Goal: Transaction & Acquisition: Book appointment/travel/reservation

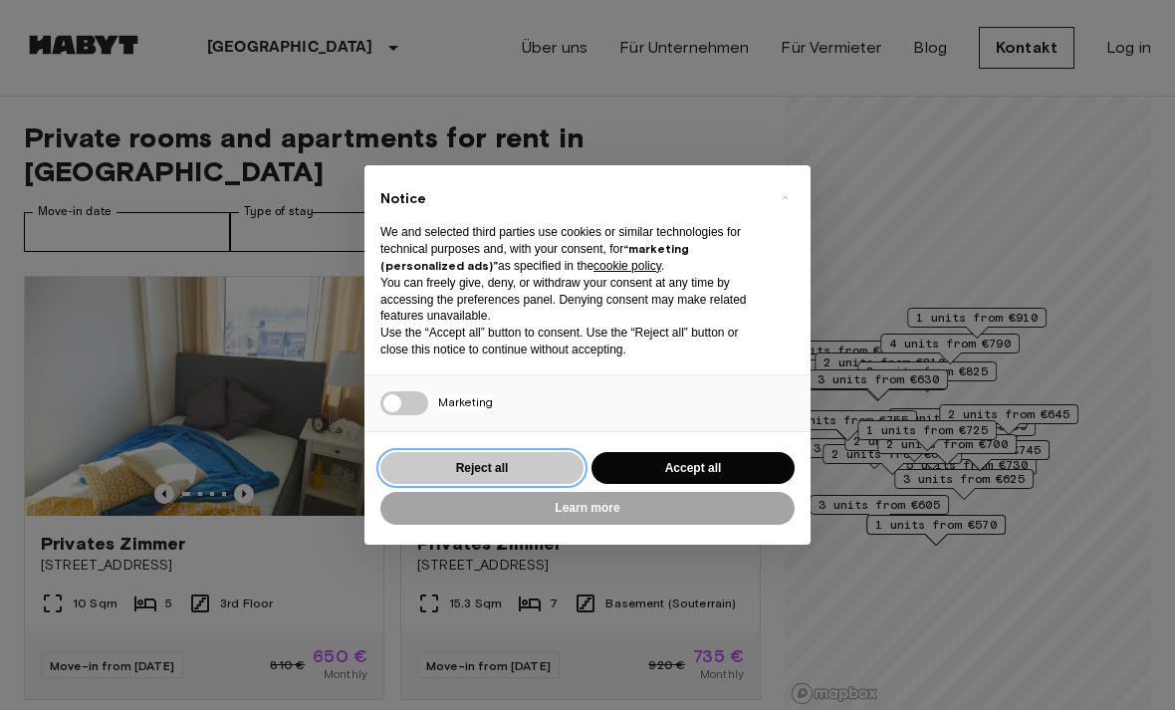
click at [541, 474] on button "Reject all" at bounding box center [481, 468] width 203 height 33
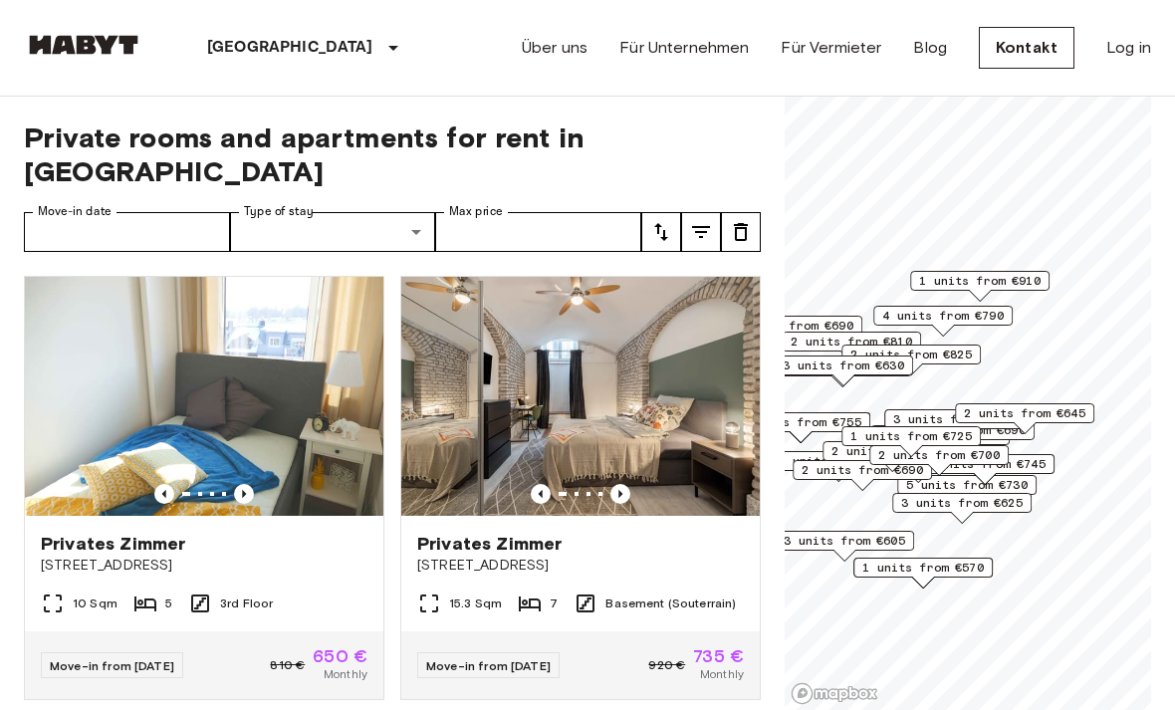
click at [247, 470] on img at bounding box center [204, 396] width 358 height 239
click at [625, 484] on icon "Previous image" at bounding box center [620, 494] width 20 height 20
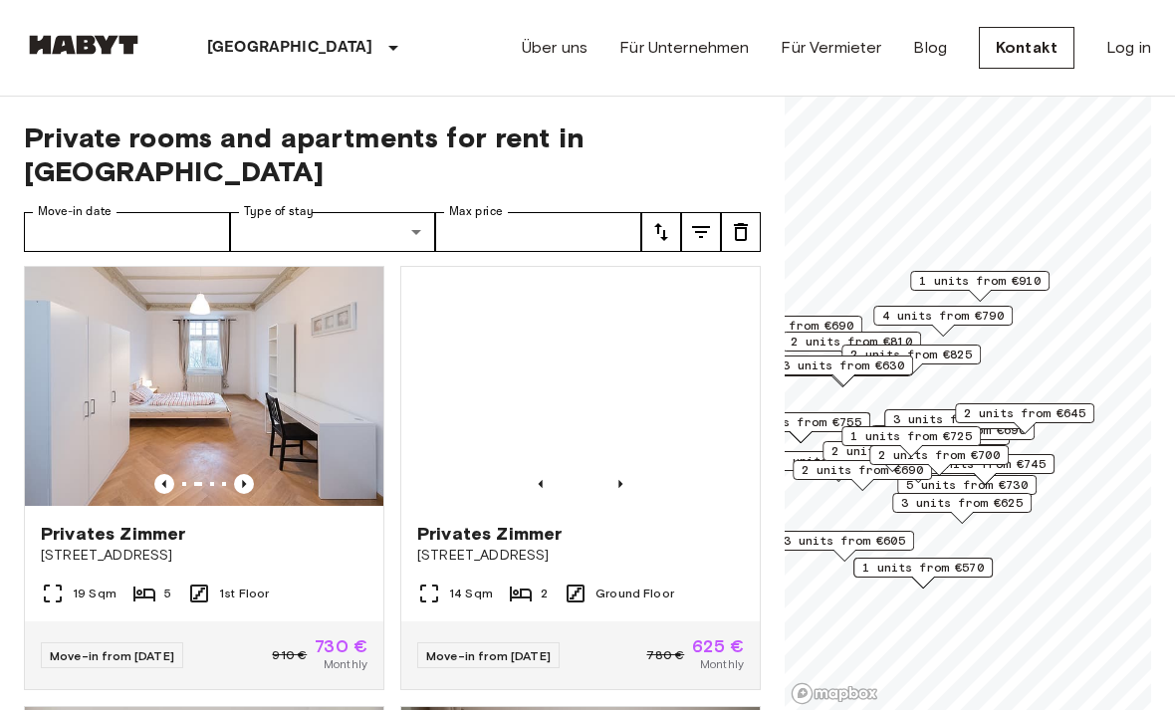
scroll to position [1772, 0]
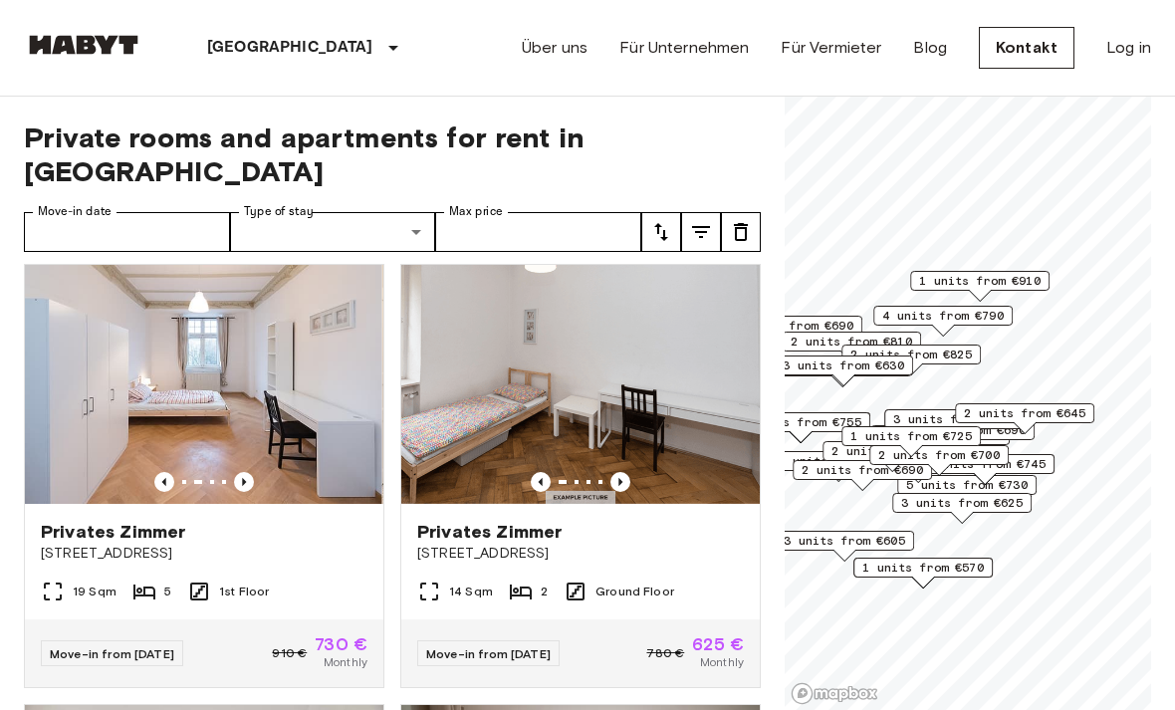
click at [326, 543] on div "Privates Zimmer Kapuzinerstraße 35" at bounding box center [204, 542] width 358 height 76
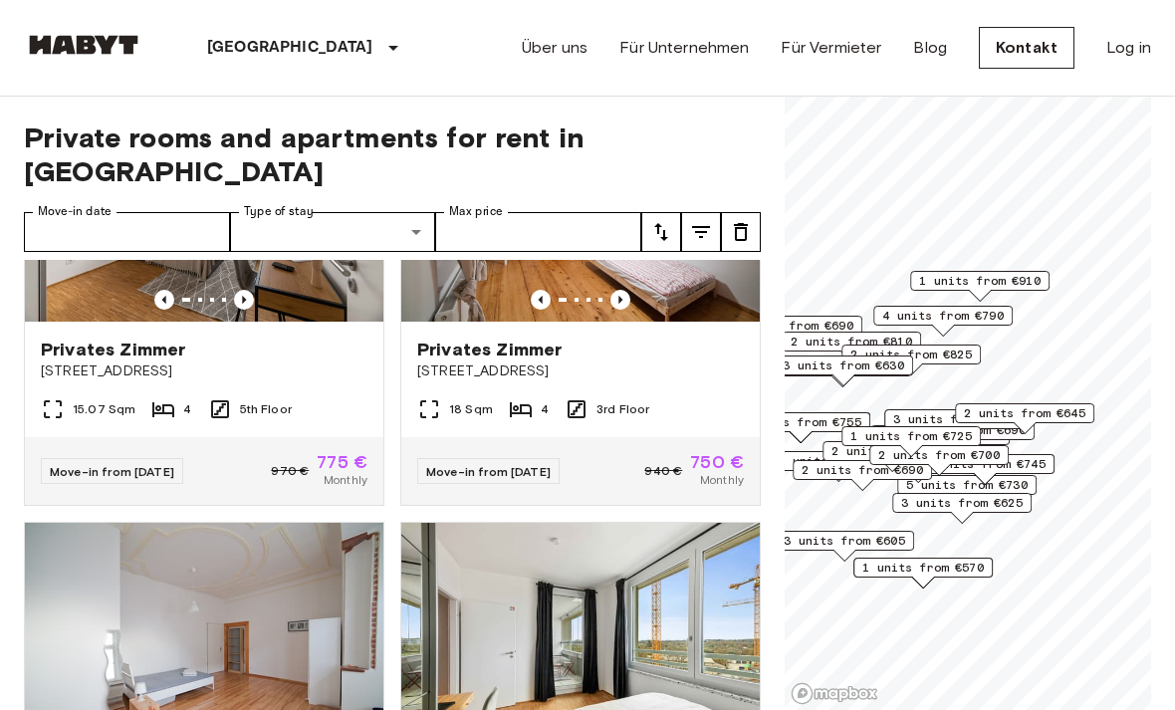
scroll to position [2430, 0]
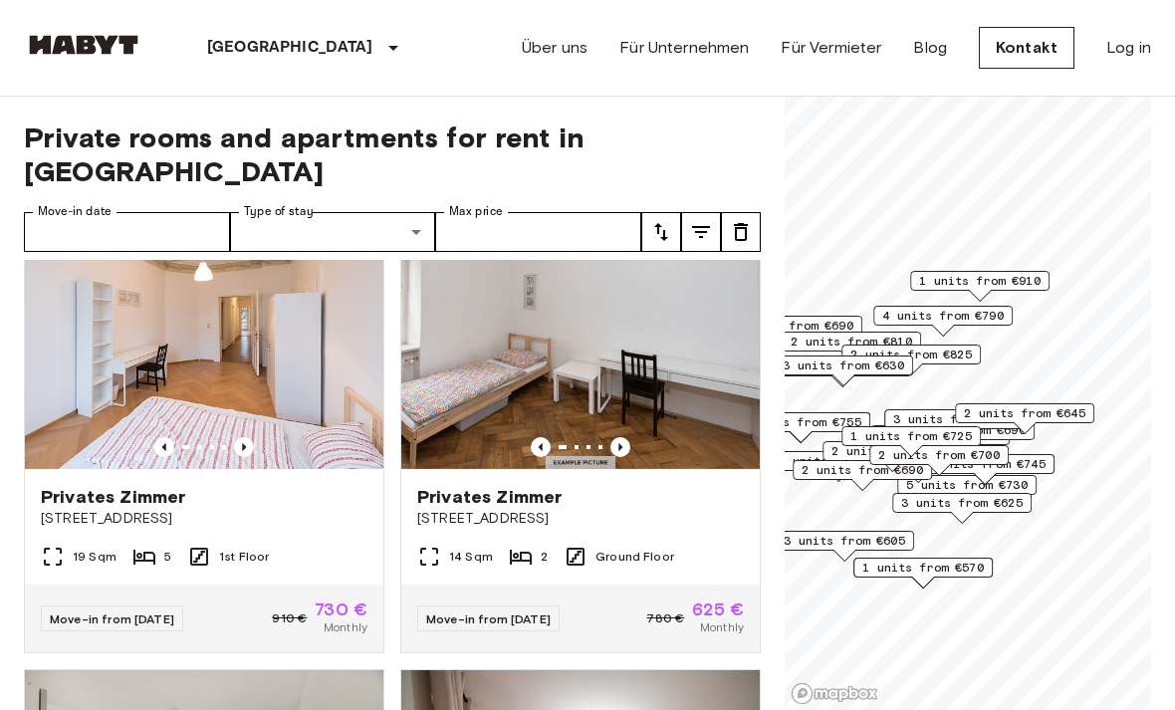
scroll to position [1802, 0]
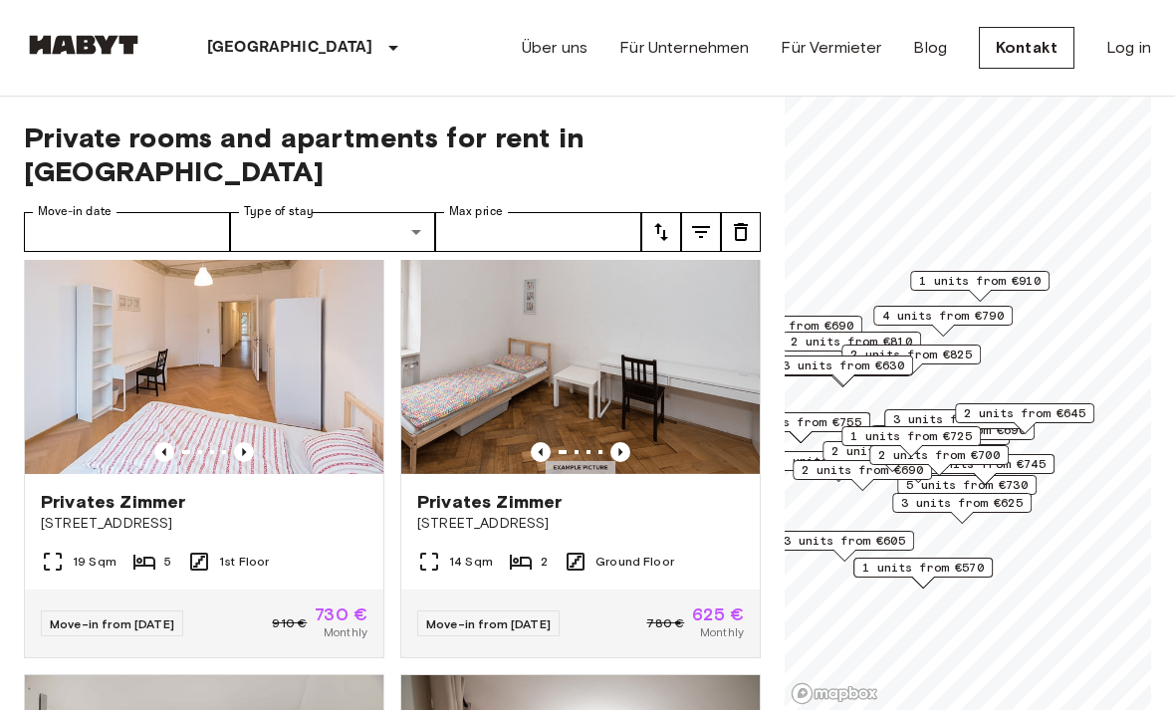
click at [625, 442] on icon "Previous image" at bounding box center [620, 452] width 20 height 20
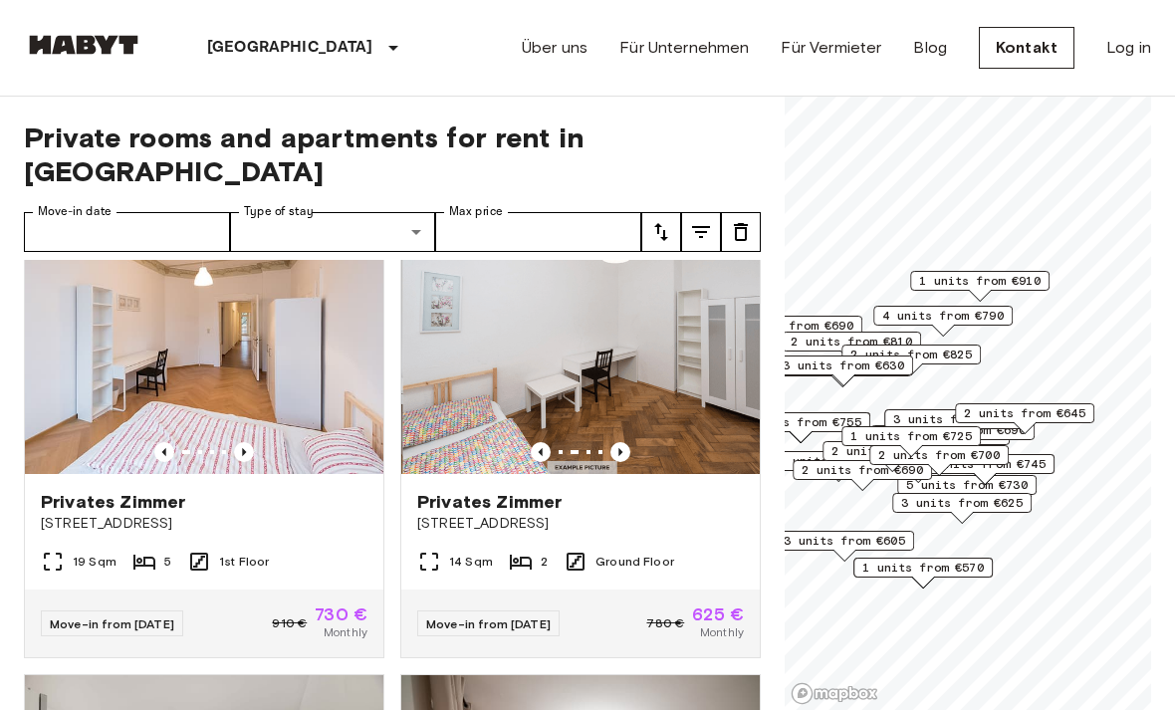
click at [628, 442] on icon "Previous image" at bounding box center [620, 452] width 20 height 20
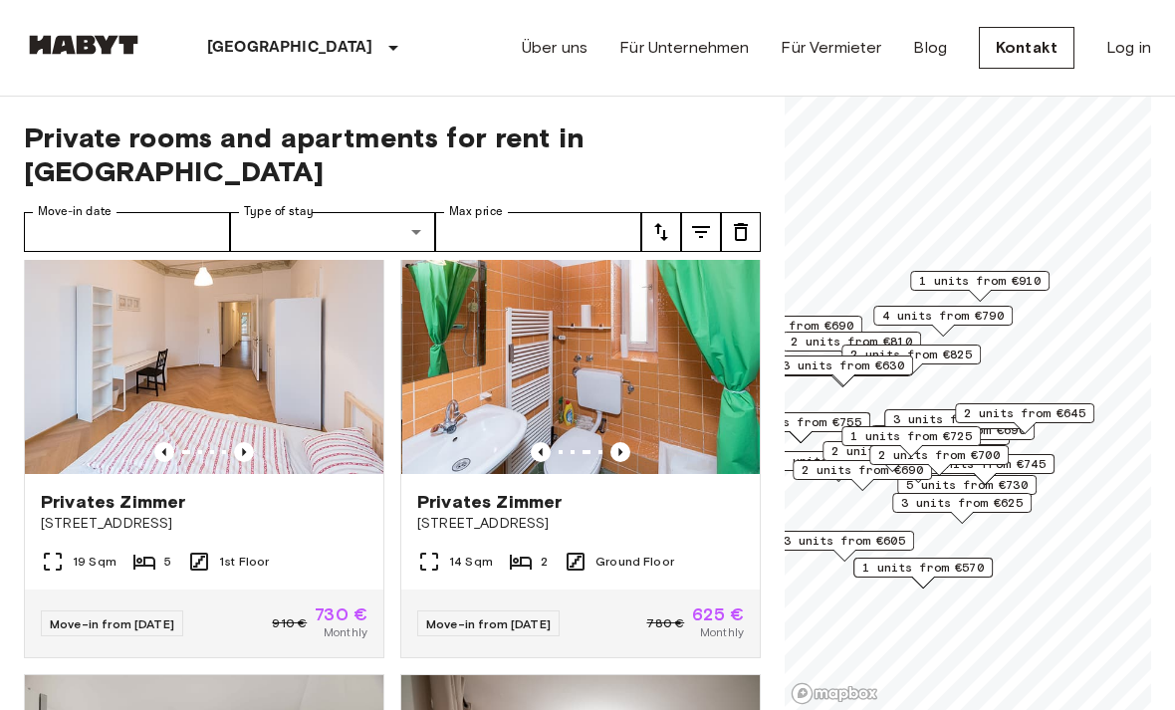
click at [629, 442] on icon "Previous image" at bounding box center [620, 452] width 20 height 20
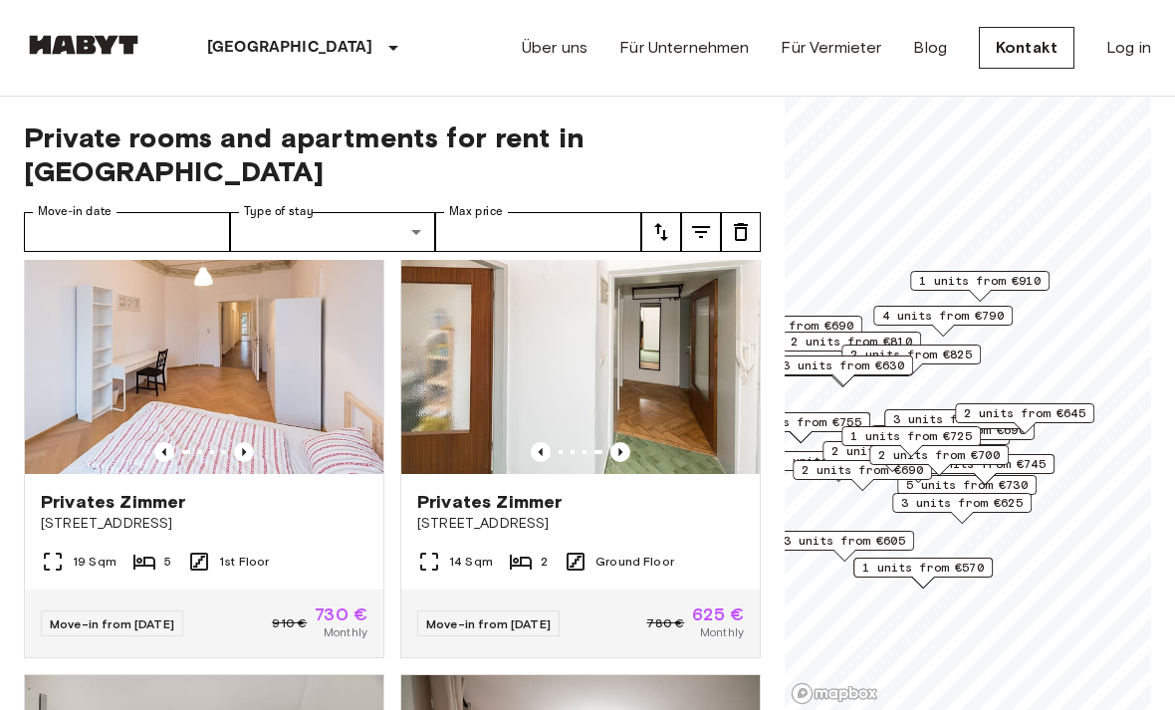
click at [624, 442] on icon "Previous image" at bounding box center [620, 452] width 20 height 20
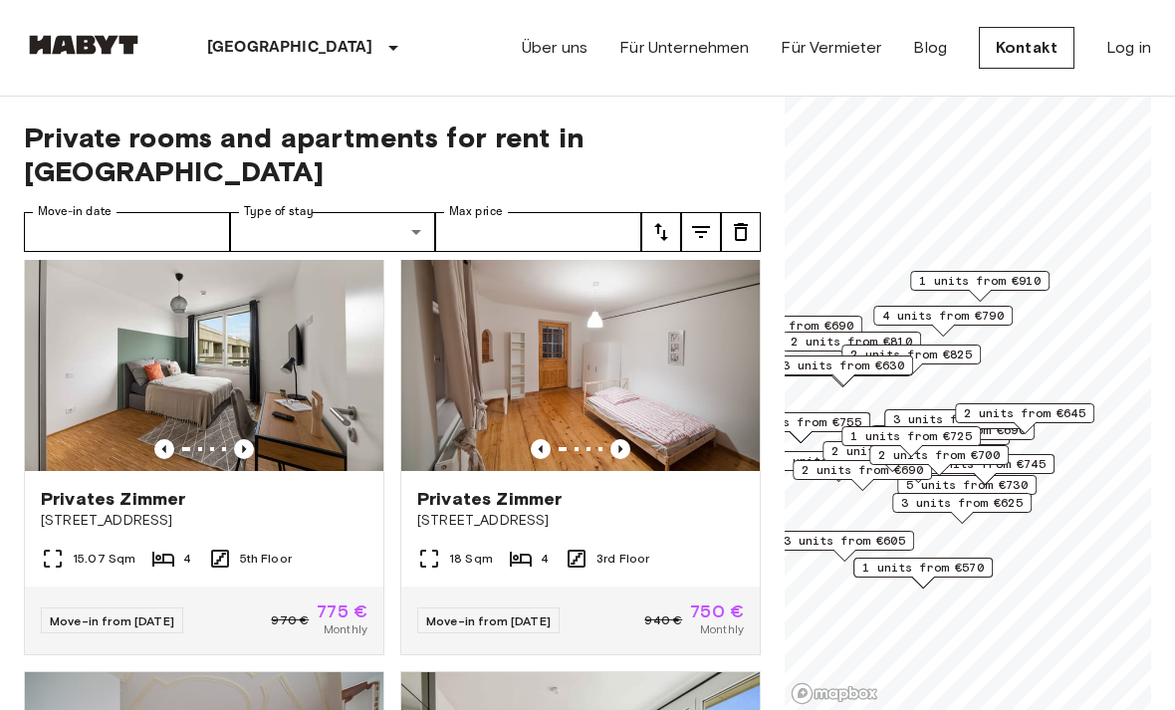
scroll to position [2249, 0]
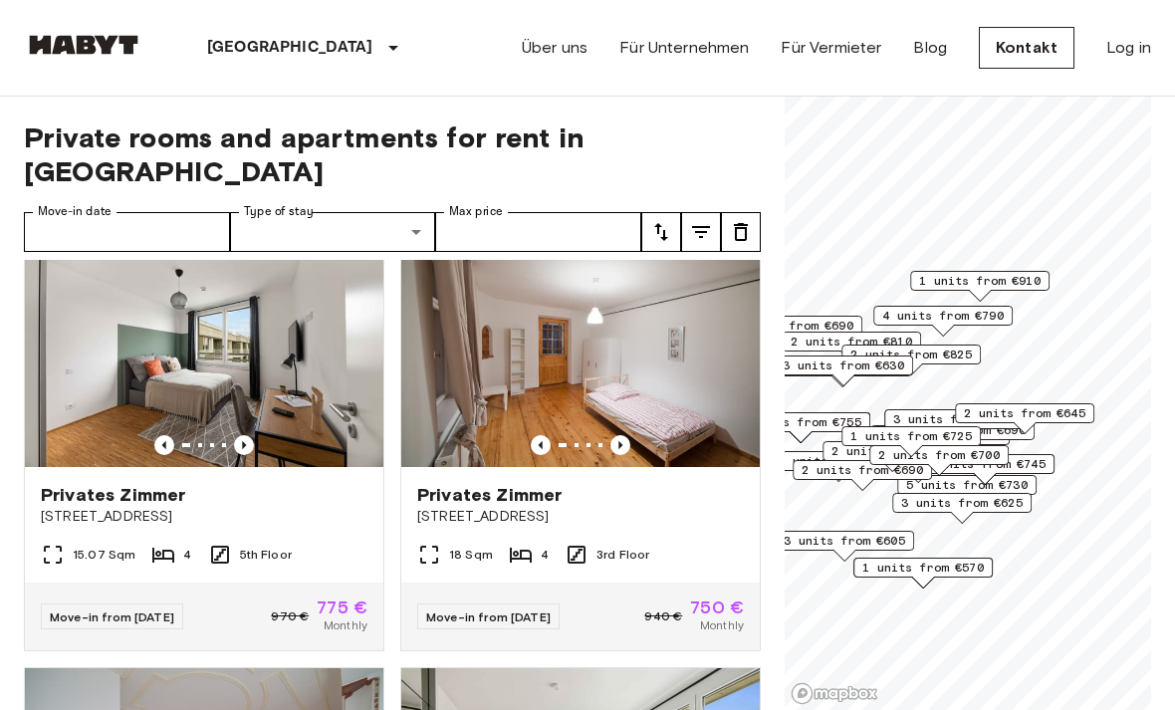
click at [627, 435] on icon "Previous image" at bounding box center [620, 445] width 20 height 20
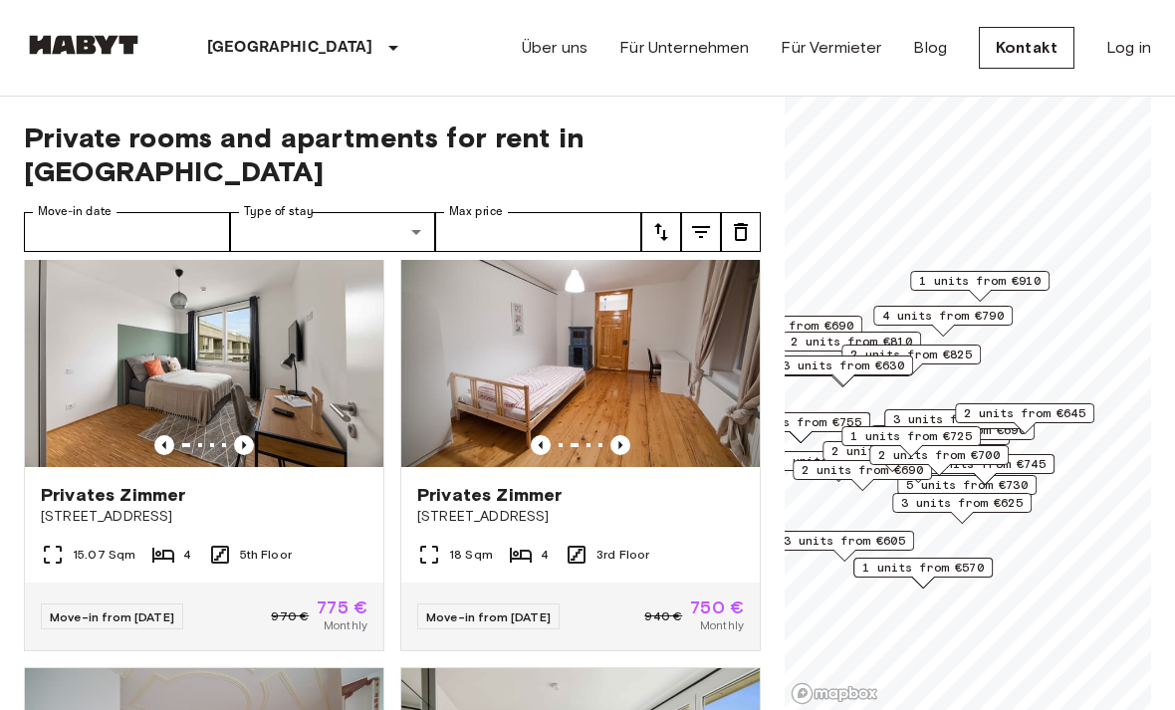
click at [627, 435] on icon "Previous image" at bounding box center [620, 445] width 20 height 20
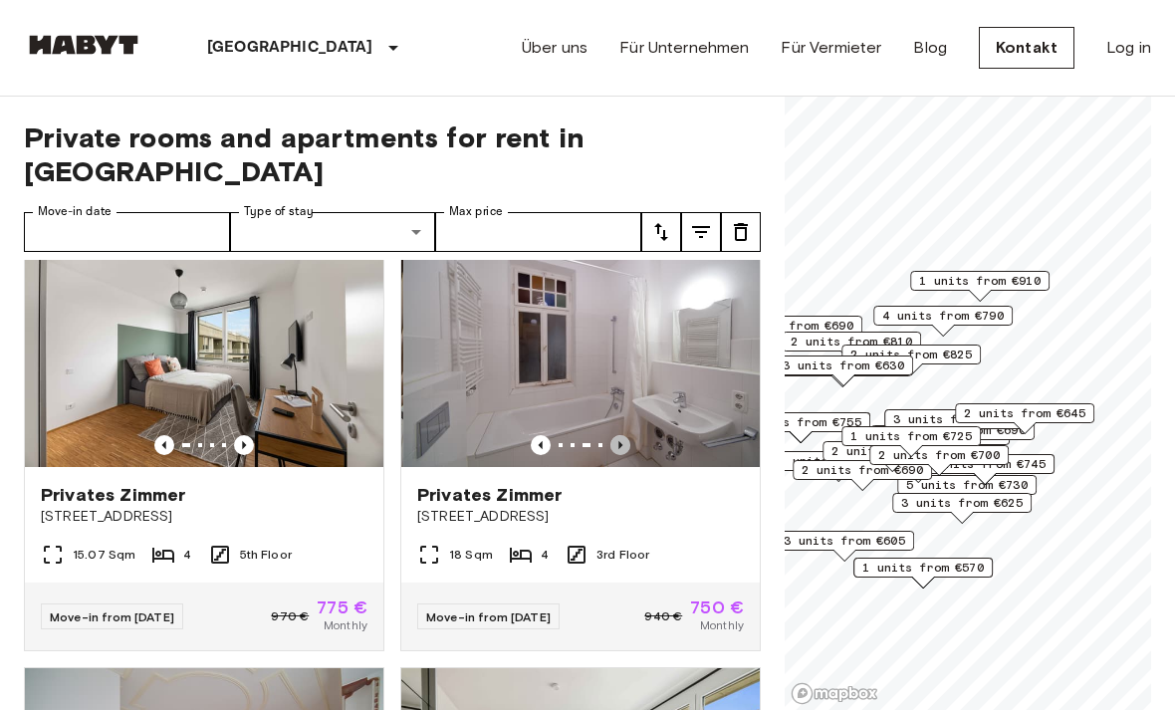
click at [626, 435] on icon "Previous image" at bounding box center [620, 445] width 20 height 20
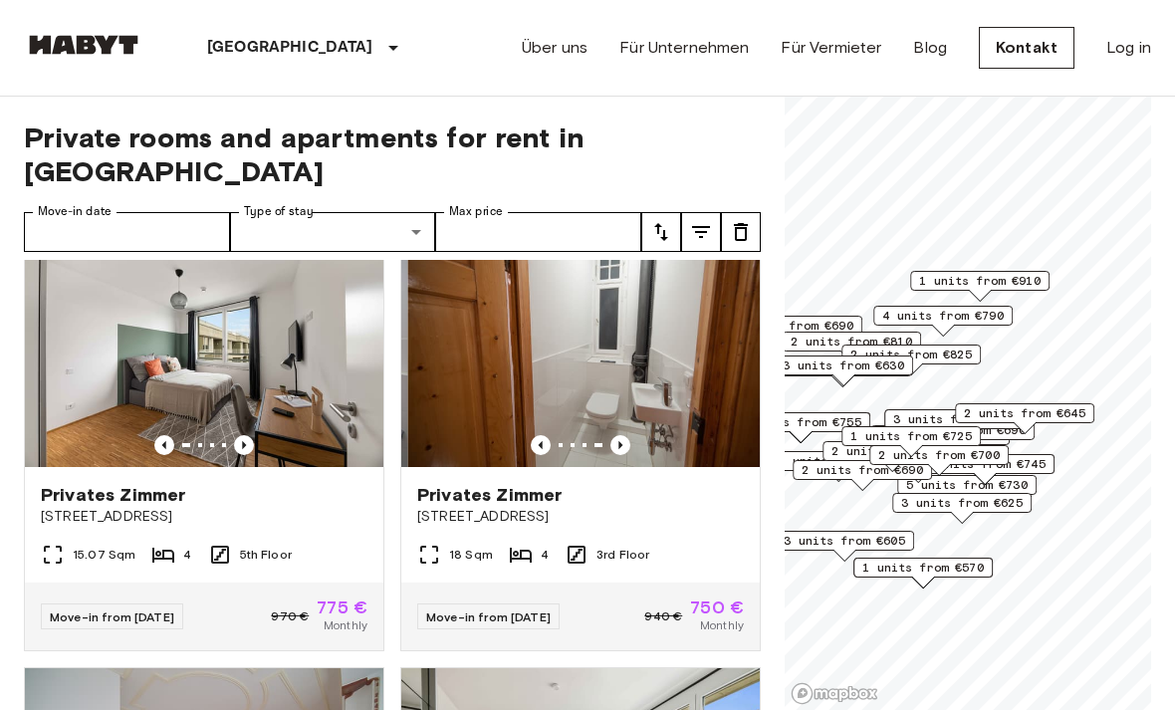
click at [625, 435] on icon "Previous image" at bounding box center [620, 445] width 20 height 20
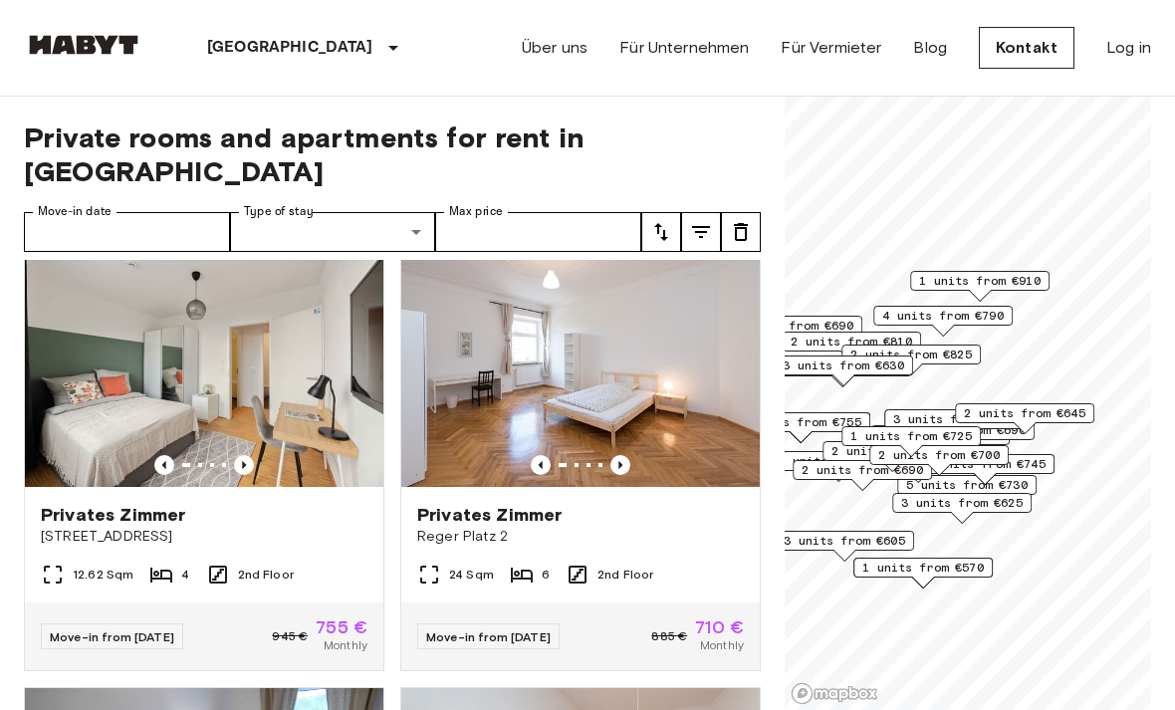
scroll to position [4431, 0]
click at [622, 454] on icon "Previous image" at bounding box center [620, 464] width 20 height 20
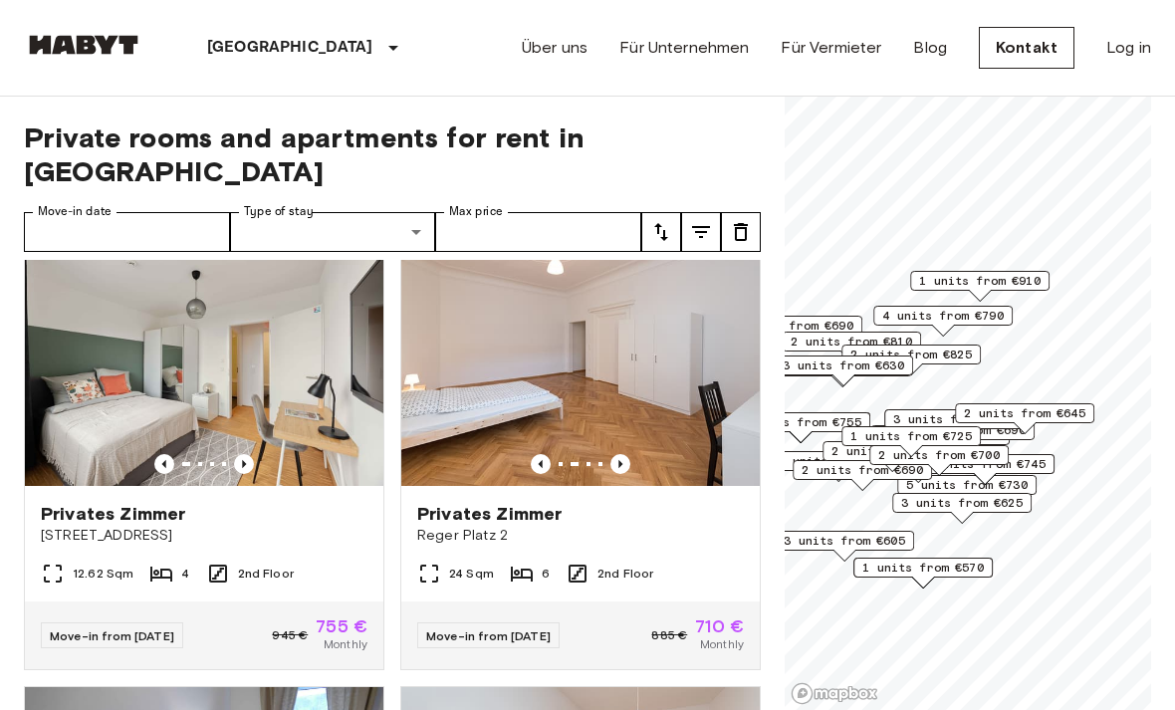
click at [624, 454] on icon "Previous image" at bounding box center [620, 464] width 20 height 20
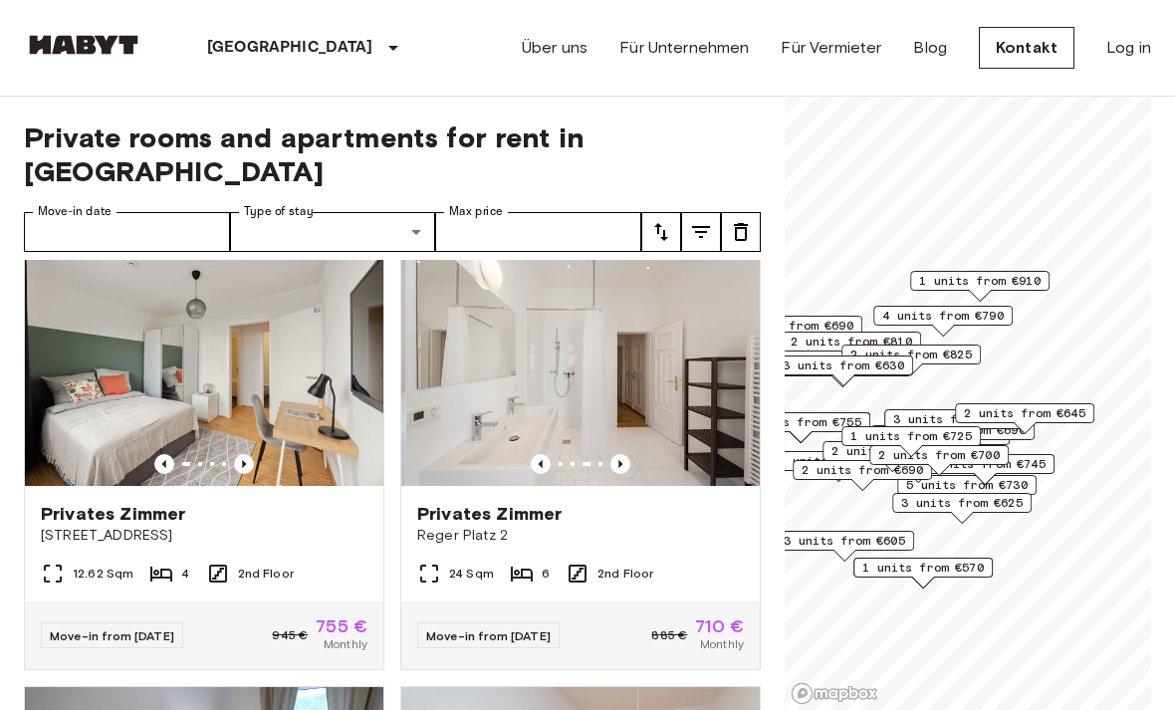
click at [625, 454] on icon "Previous image" at bounding box center [620, 464] width 20 height 20
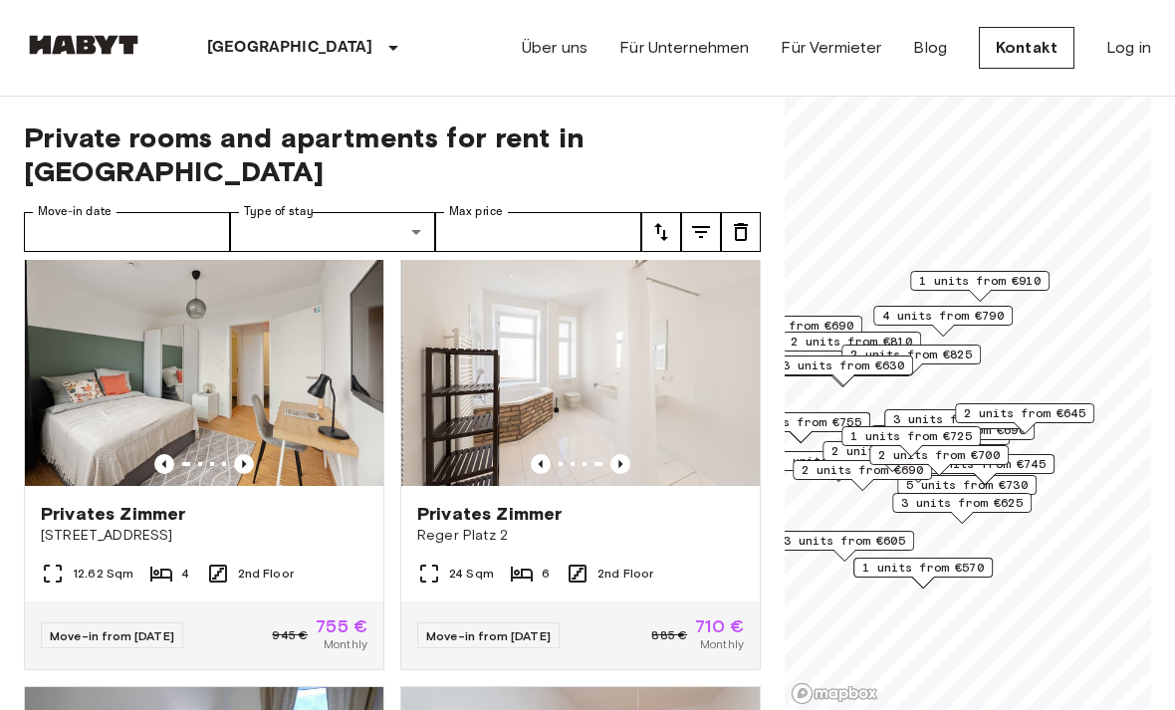
click at [624, 454] on icon "Previous image" at bounding box center [620, 464] width 20 height 20
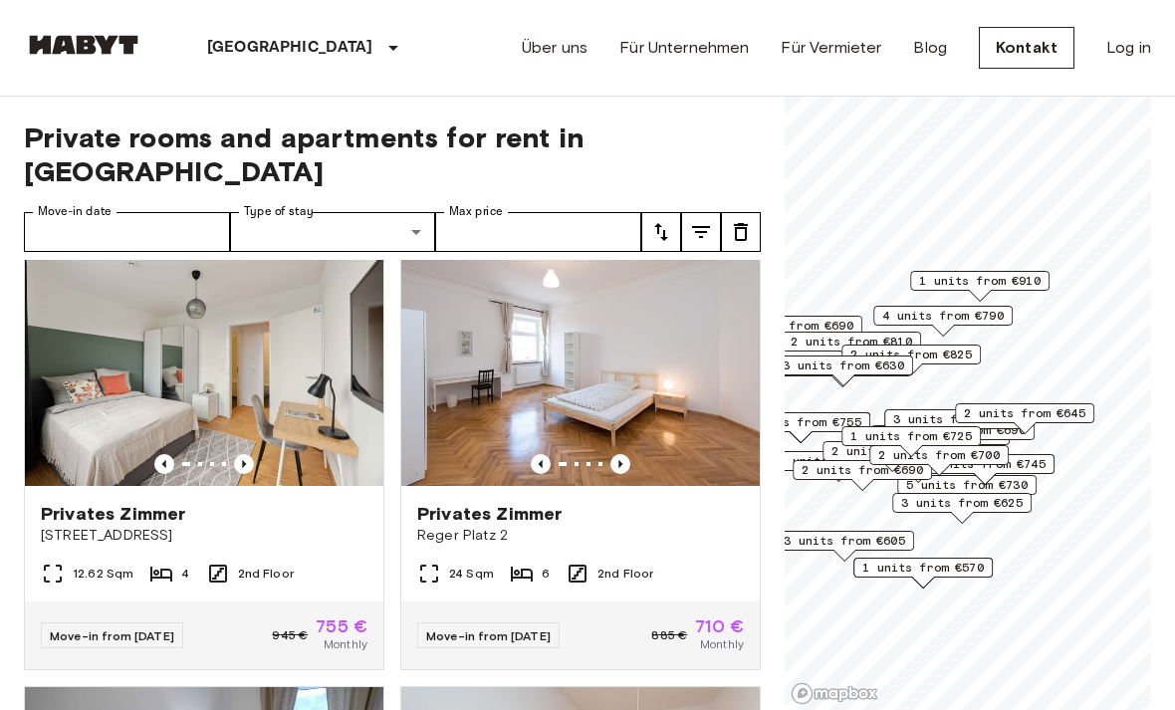
click at [629, 454] on icon "Previous image" at bounding box center [620, 464] width 20 height 20
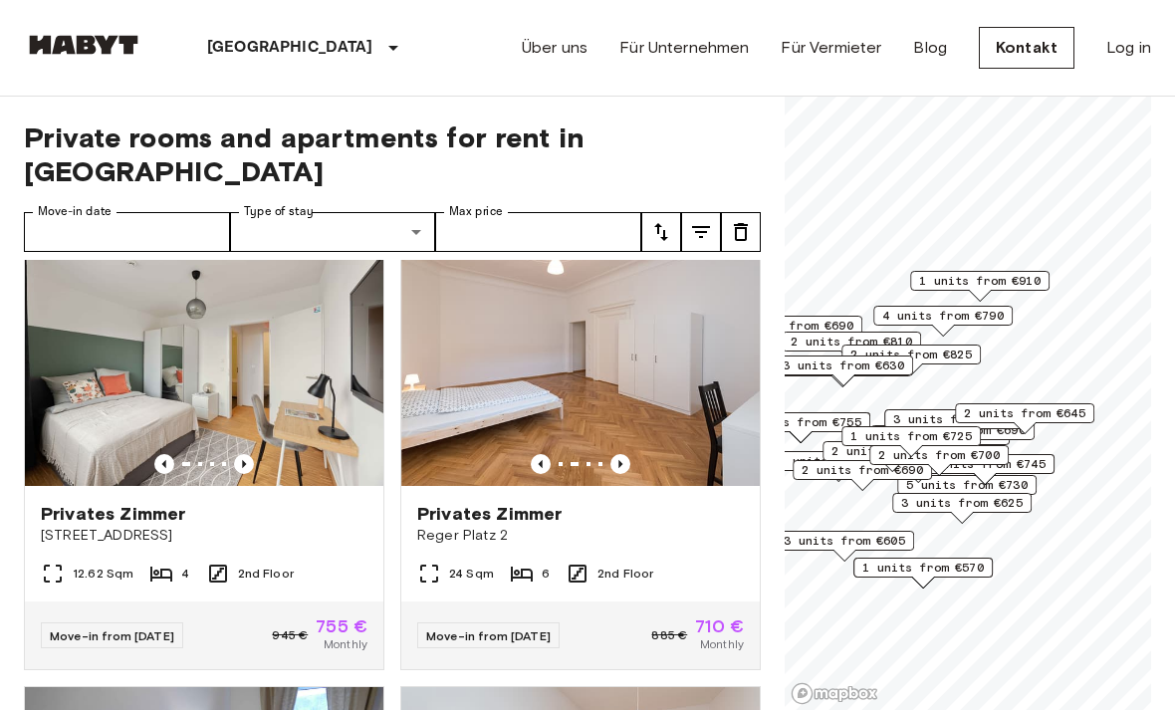
click at [637, 413] on img at bounding box center [580, 366] width 358 height 239
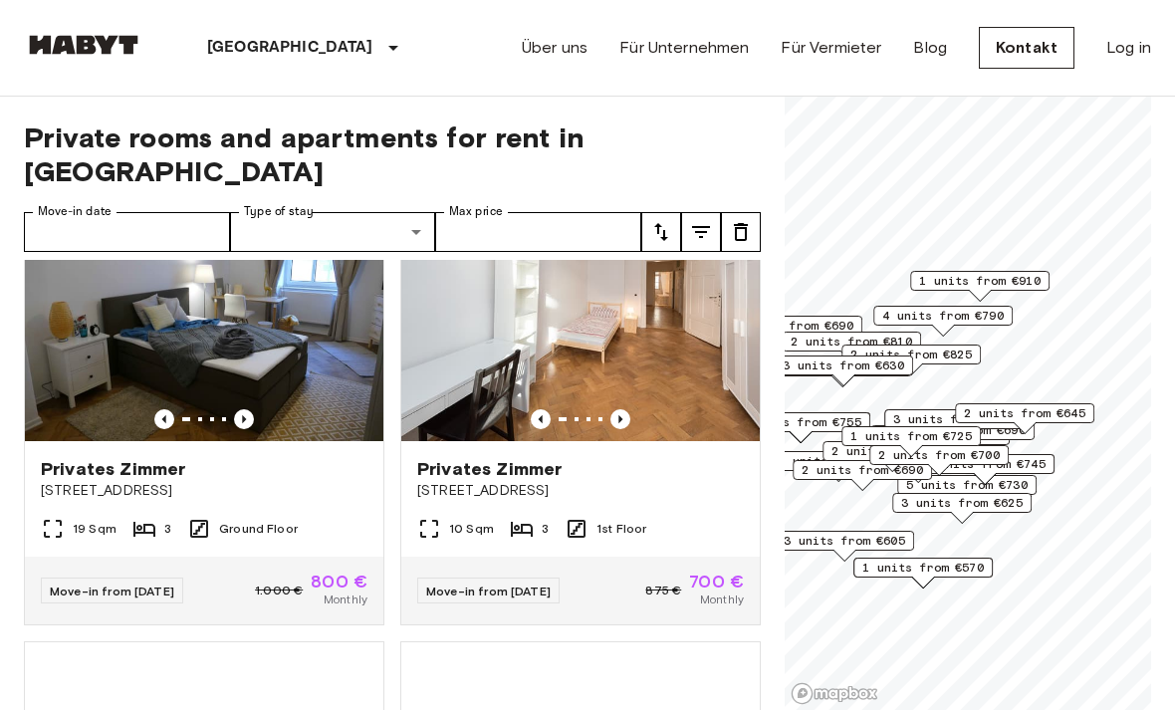
scroll to position [4928, 0]
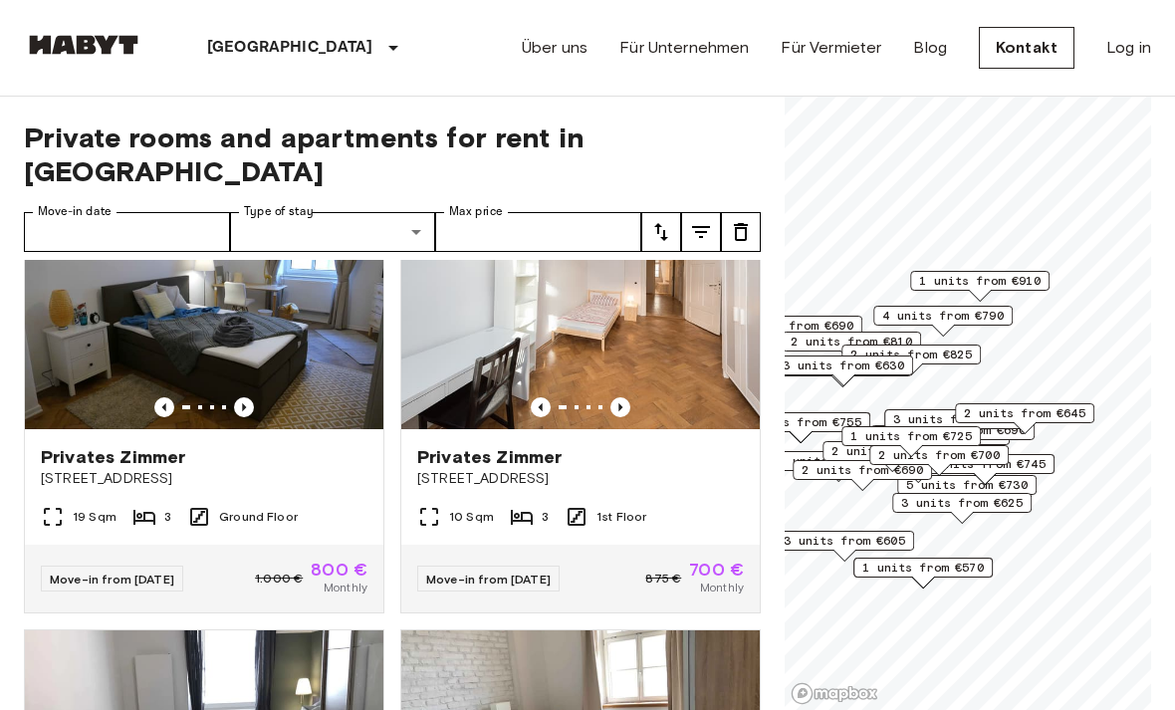
click at [252, 397] on icon "Previous image" at bounding box center [244, 407] width 20 height 20
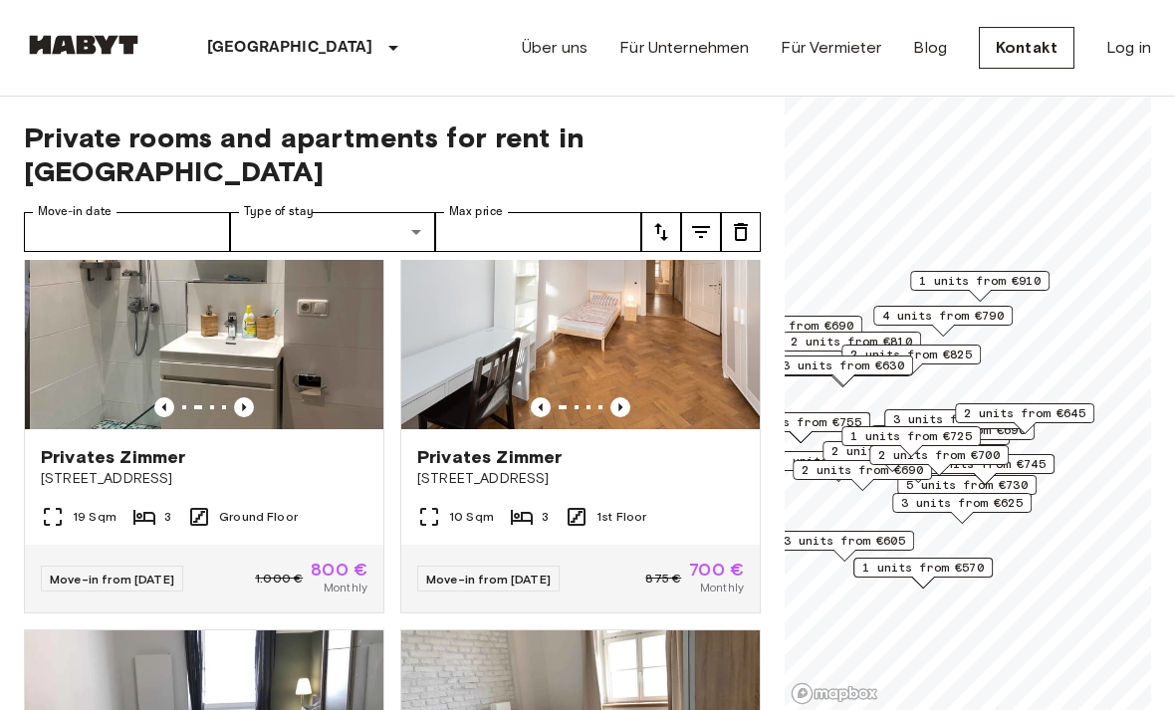
click at [251, 397] on icon "Previous image" at bounding box center [244, 407] width 20 height 20
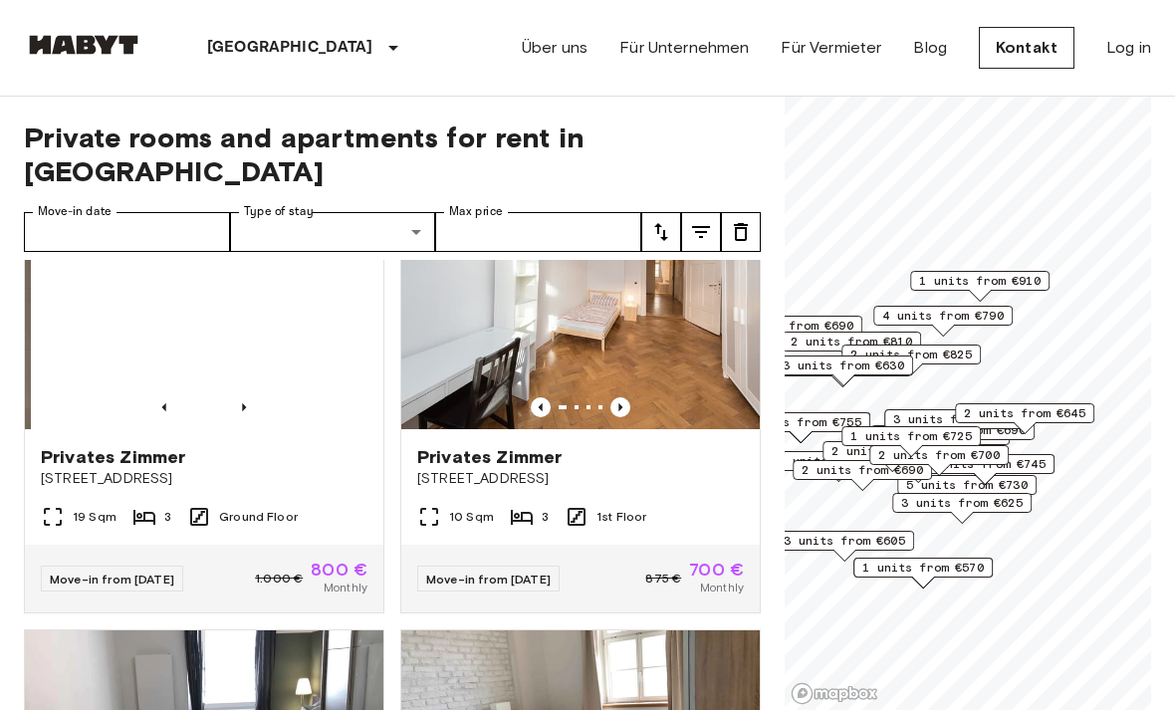
click at [251, 361] on img at bounding box center [210, 309] width 358 height 239
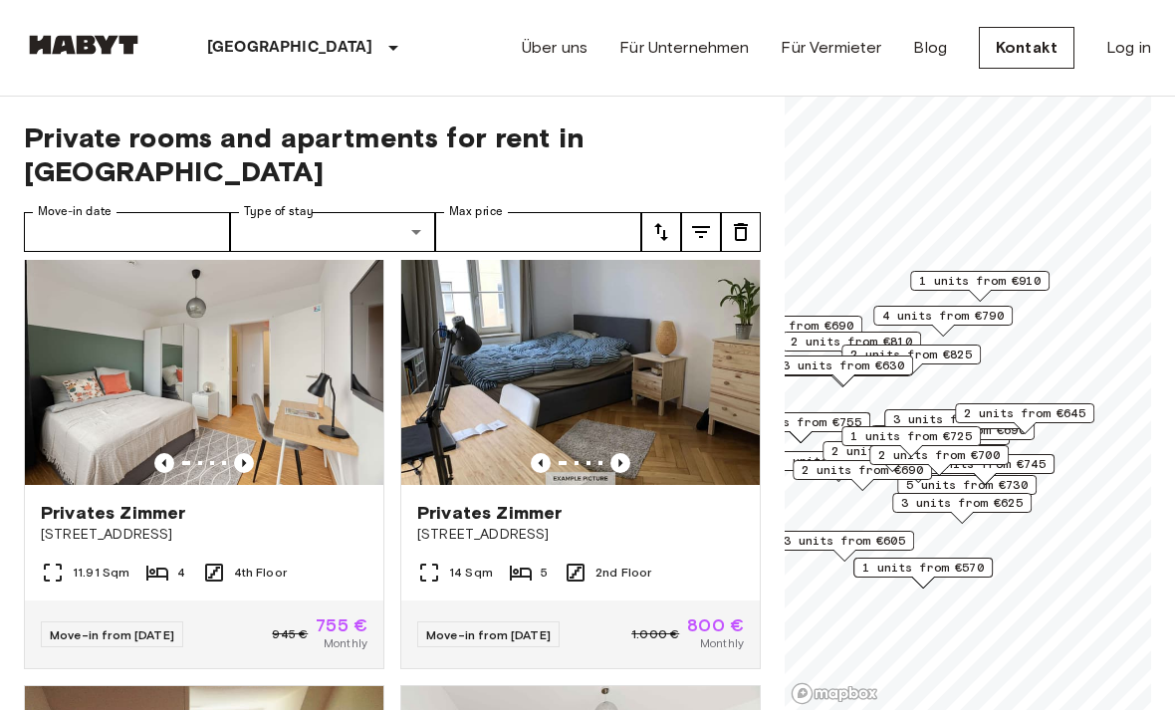
scroll to position [9714, 0]
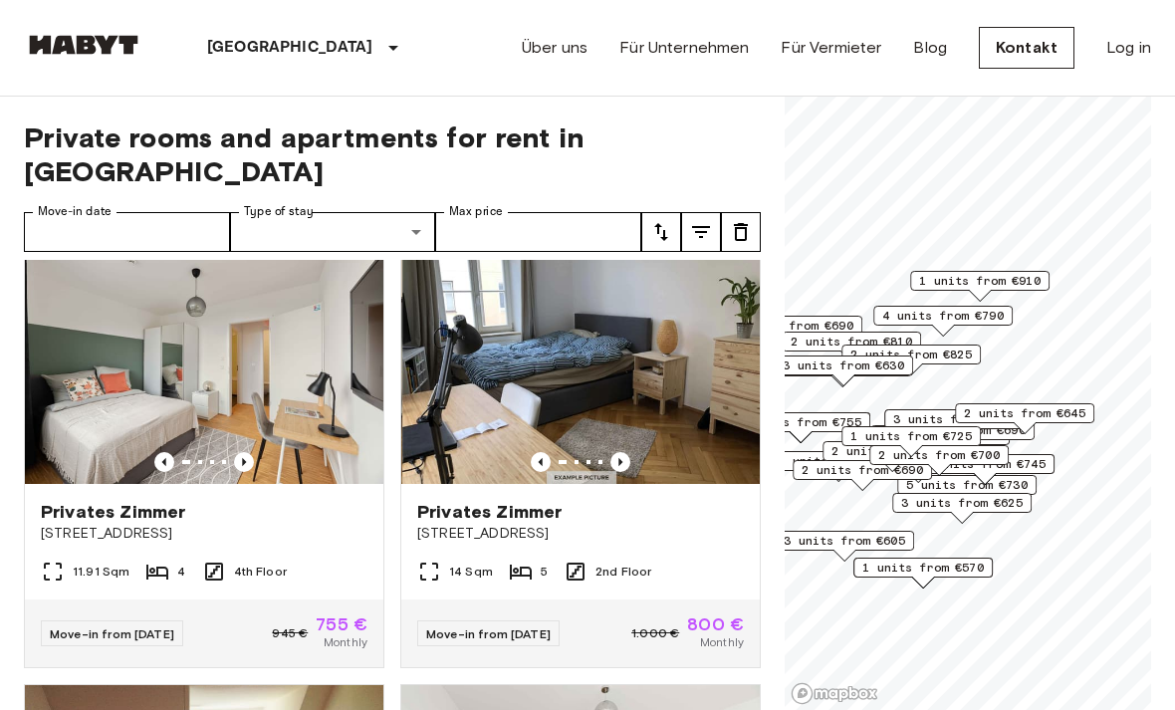
click at [636, 360] on img at bounding box center [581, 364] width 358 height 239
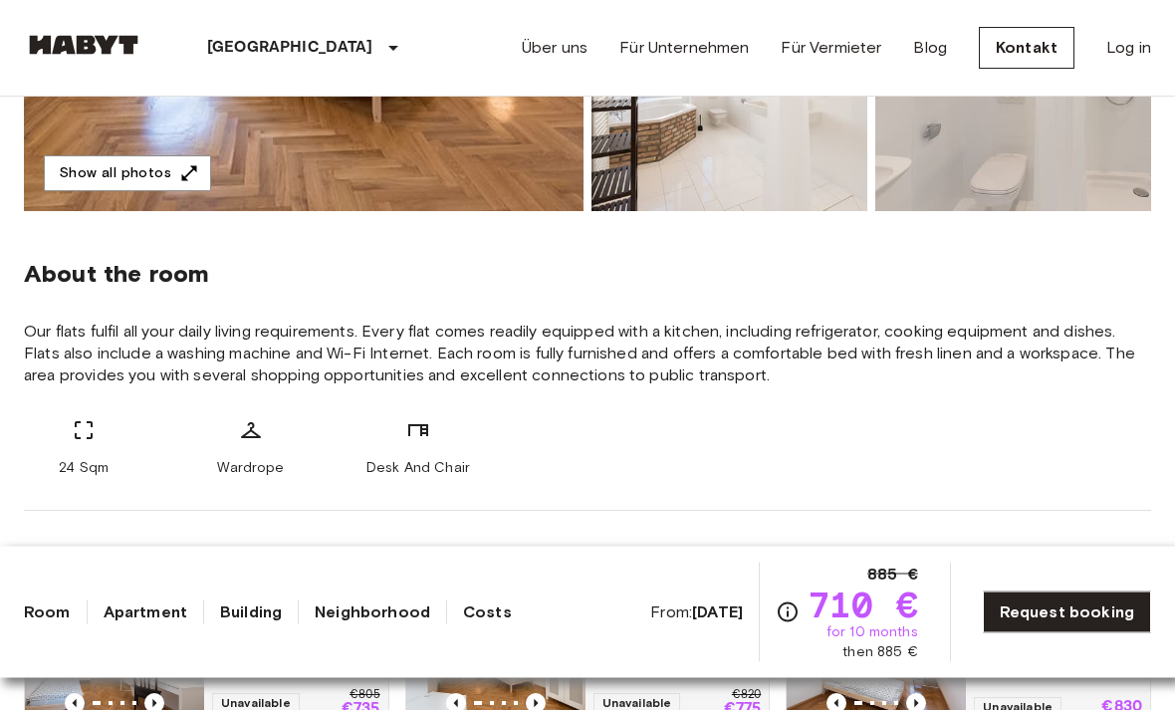
scroll to position [570, 0]
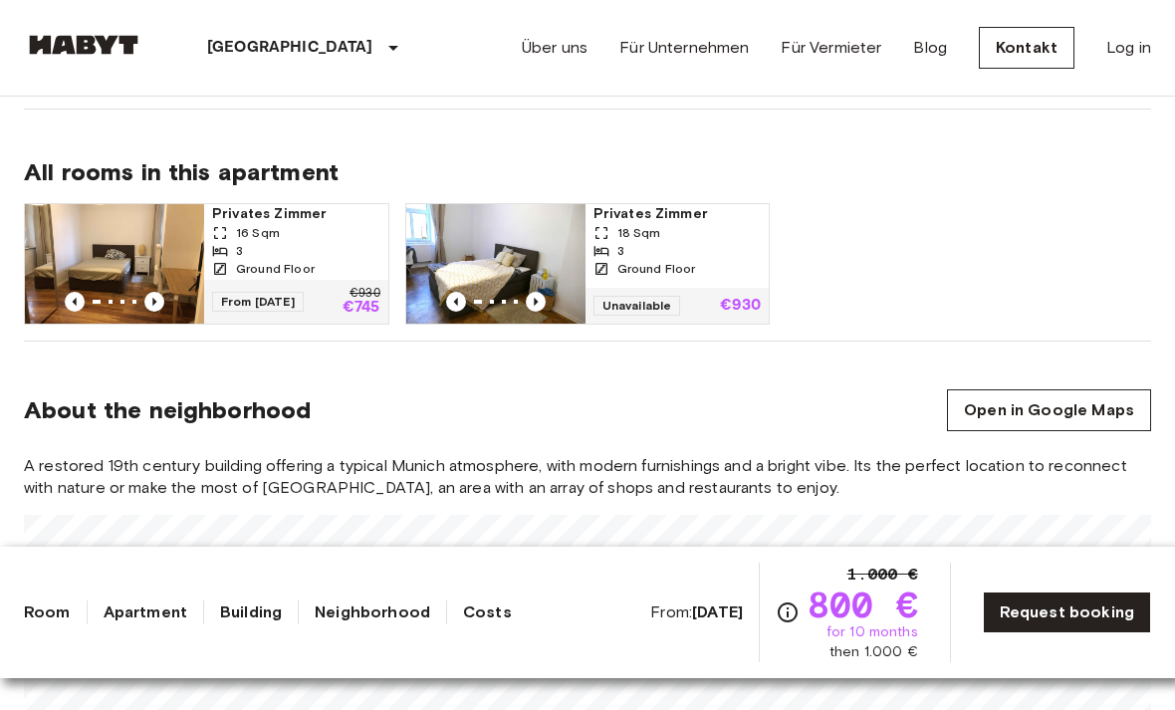
scroll to position [996, 0]
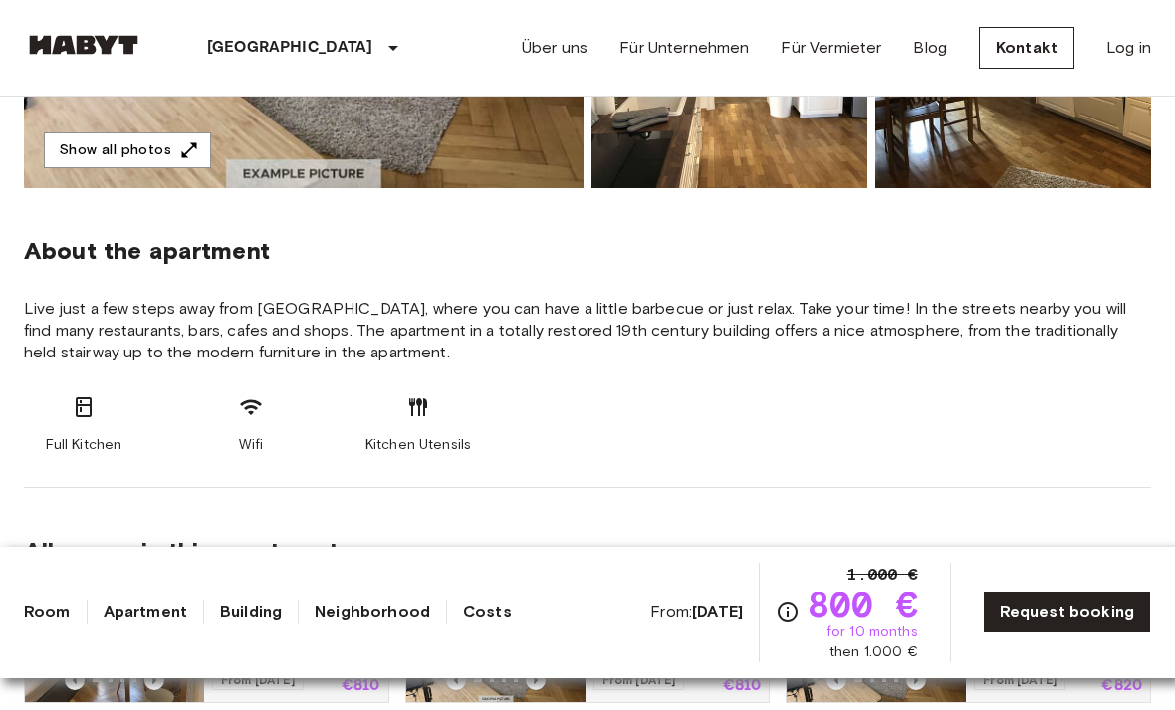
scroll to position [618, 0]
